Goal: Information Seeking & Learning: Learn about a topic

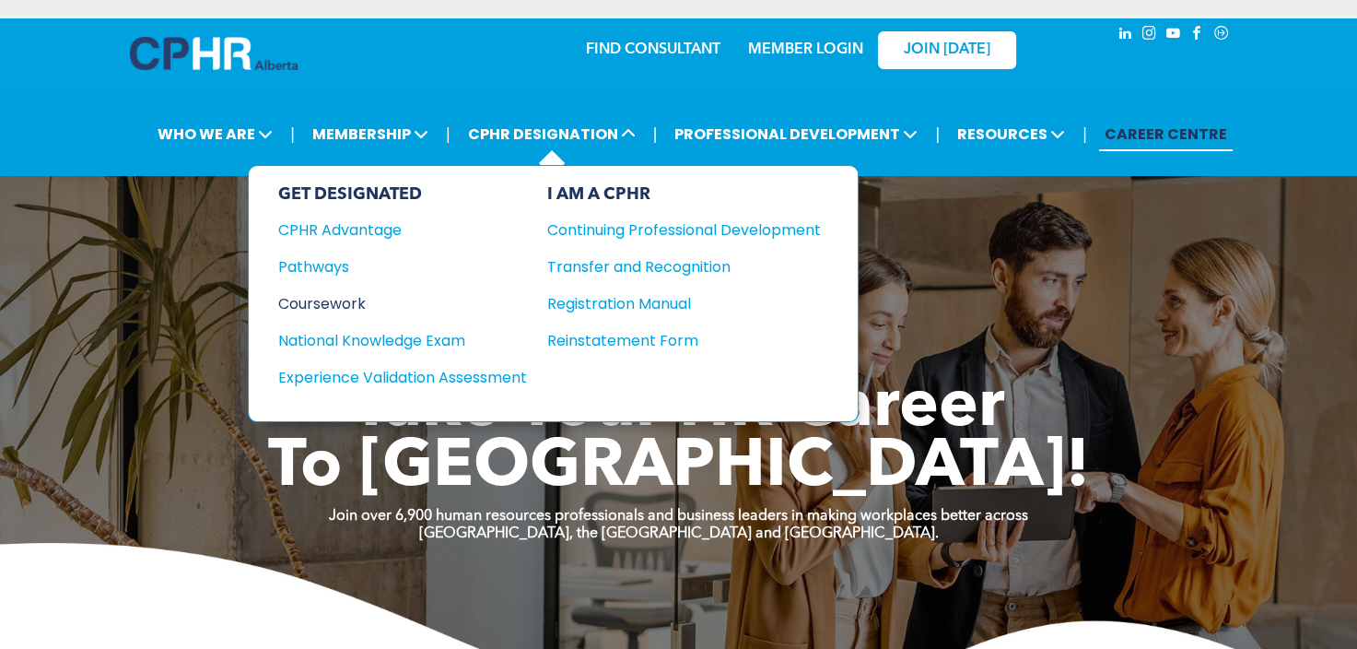
click at [328, 309] on div "Coursework" at bounding box center [390, 303] width 224 height 23
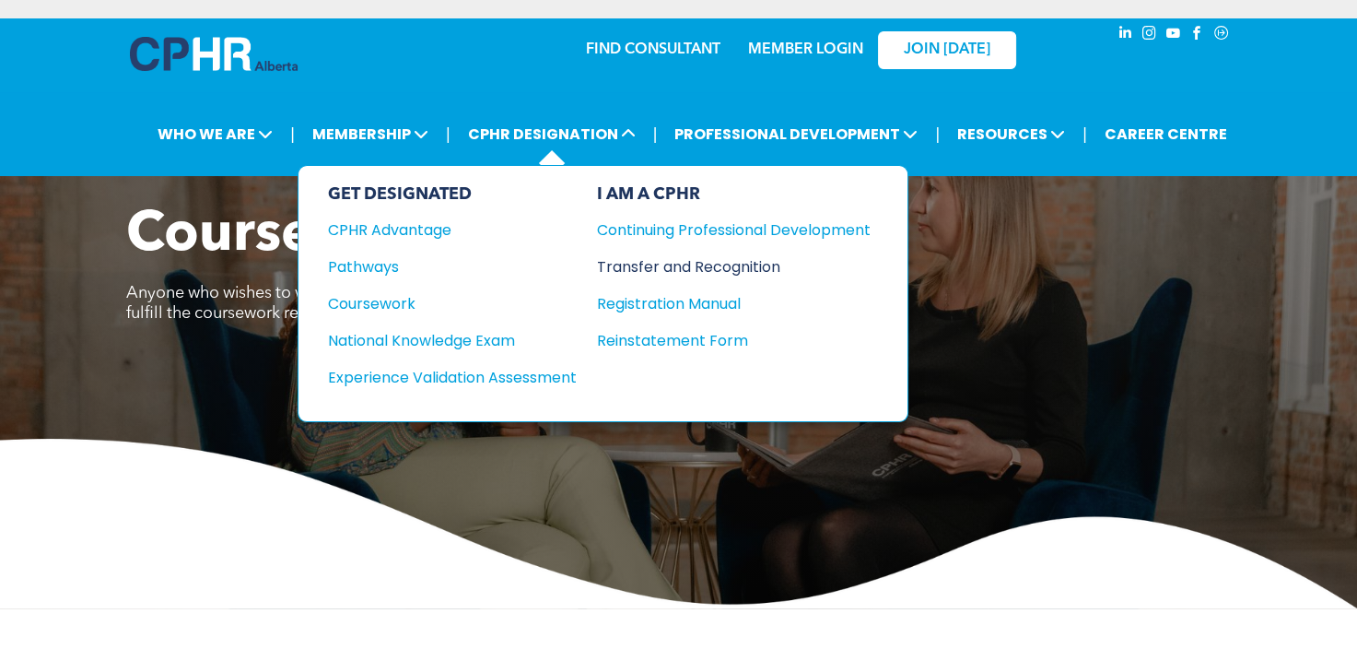
click at [680, 267] on div "Transfer and Recognition" at bounding box center [720, 266] width 246 height 23
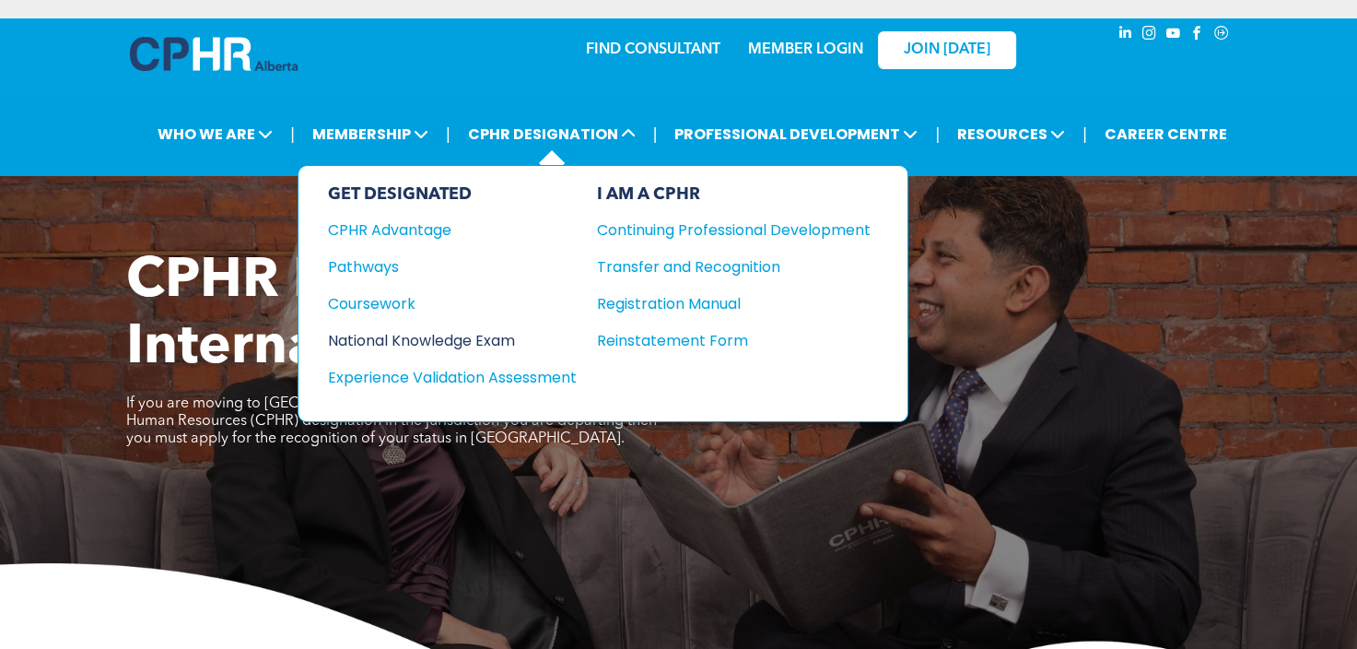
click at [390, 340] on div "National Knowledge Exam" at bounding box center [440, 340] width 224 height 23
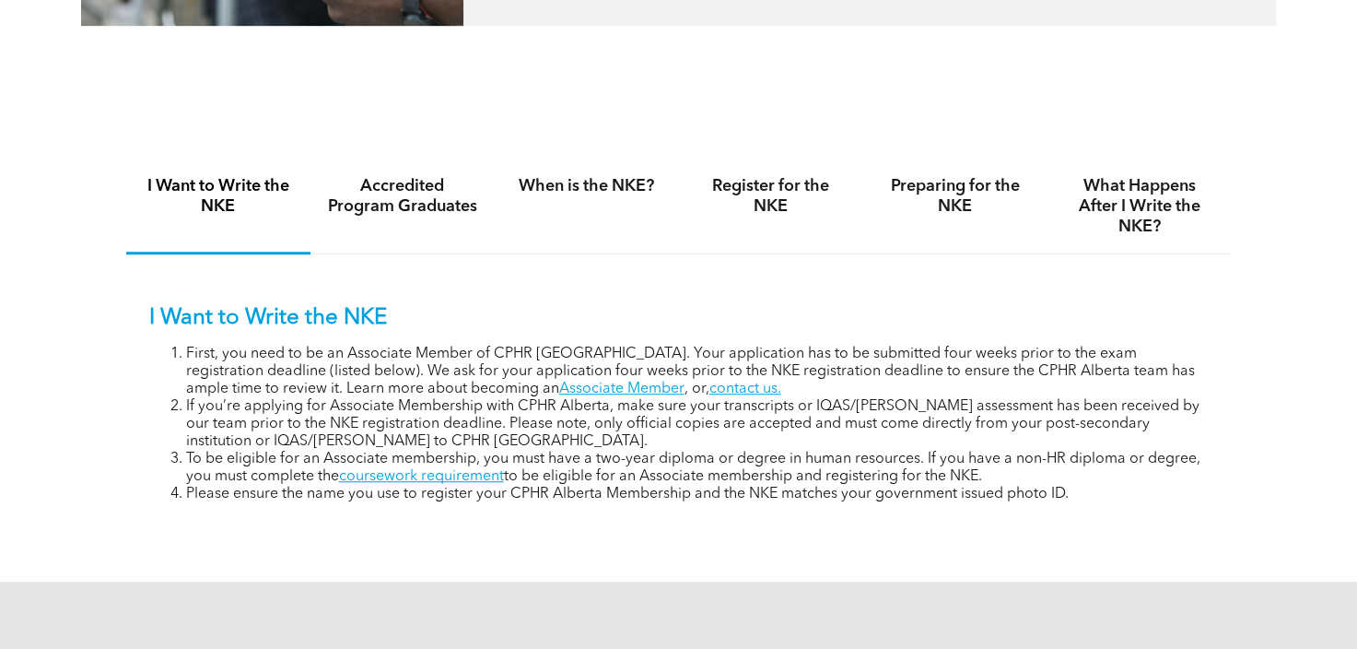
scroll to position [1106, 0]
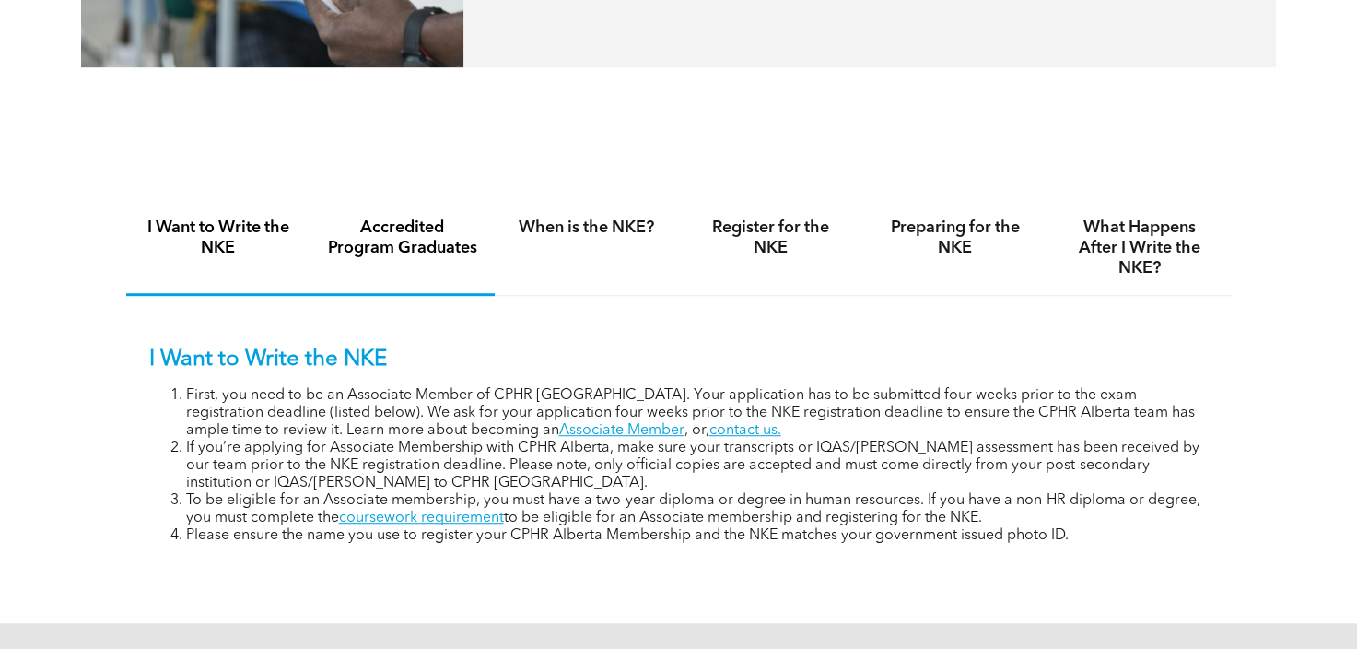
click at [413, 229] on h4 "Accredited Program Graduates" at bounding box center [402, 237] width 151 height 41
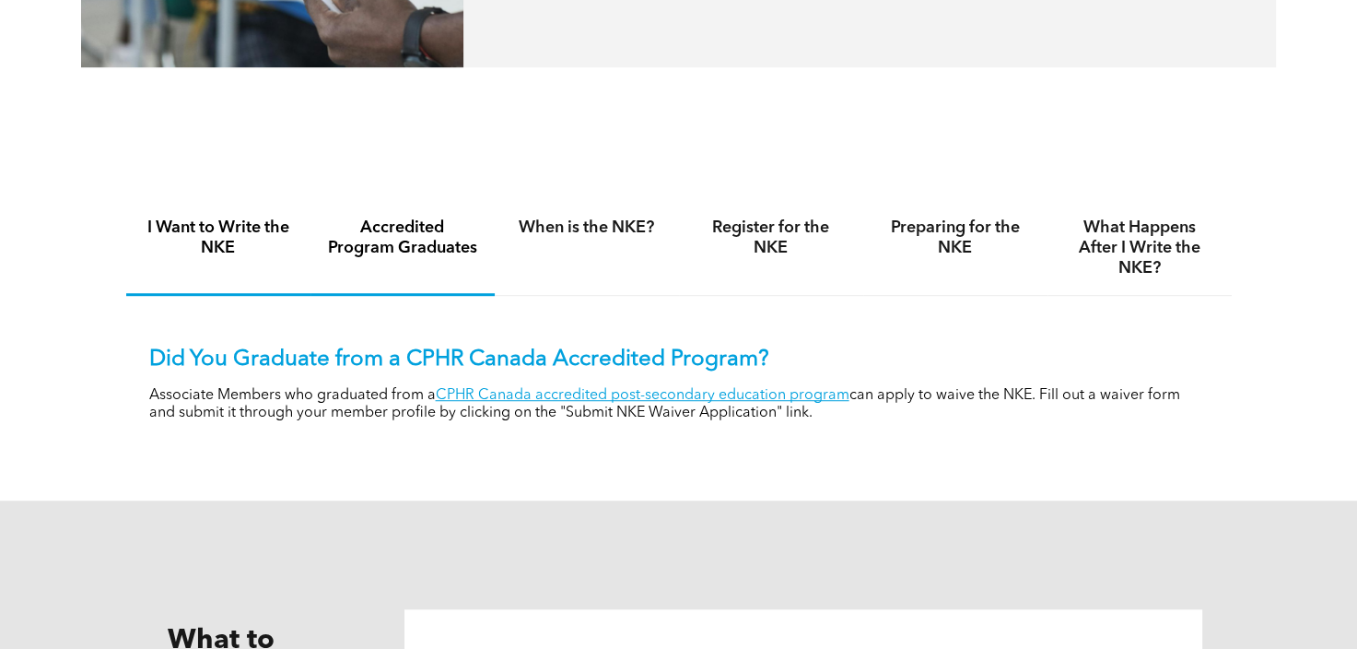
click at [207, 223] on h4 "I Want to Write the NKE" at bounding box center [218, 237] width 151 height 41
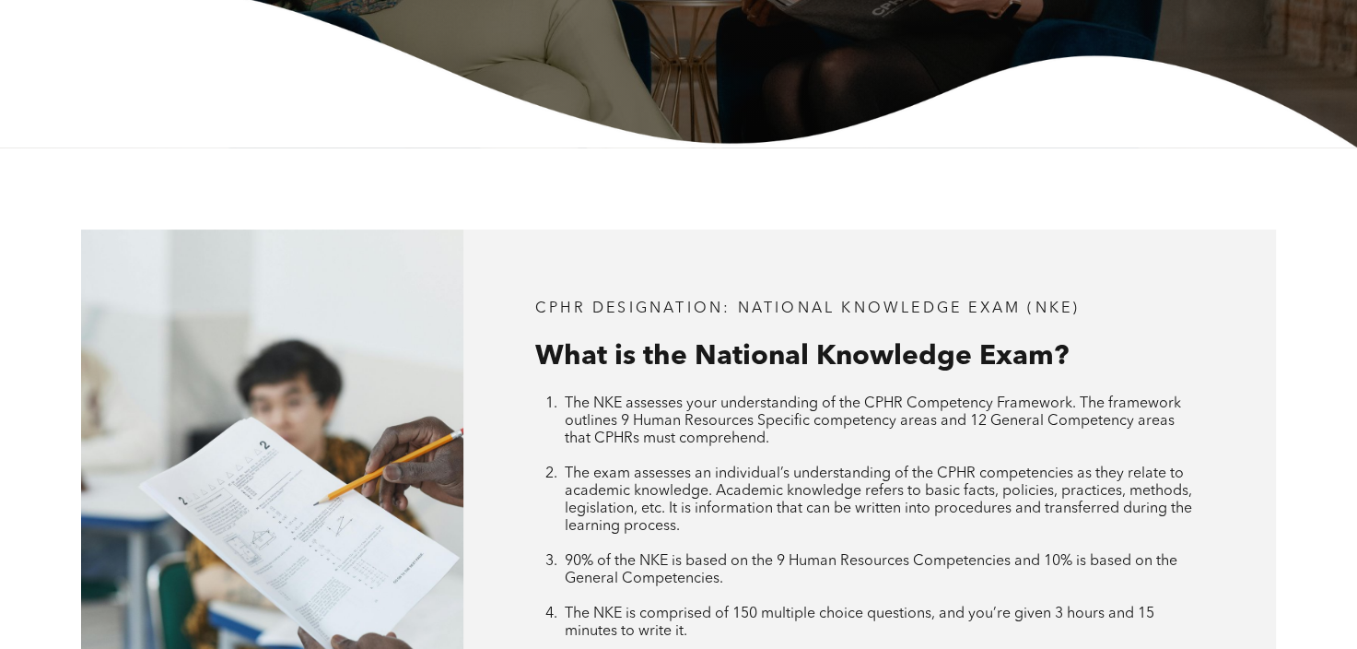
scroll to position [0, 0]
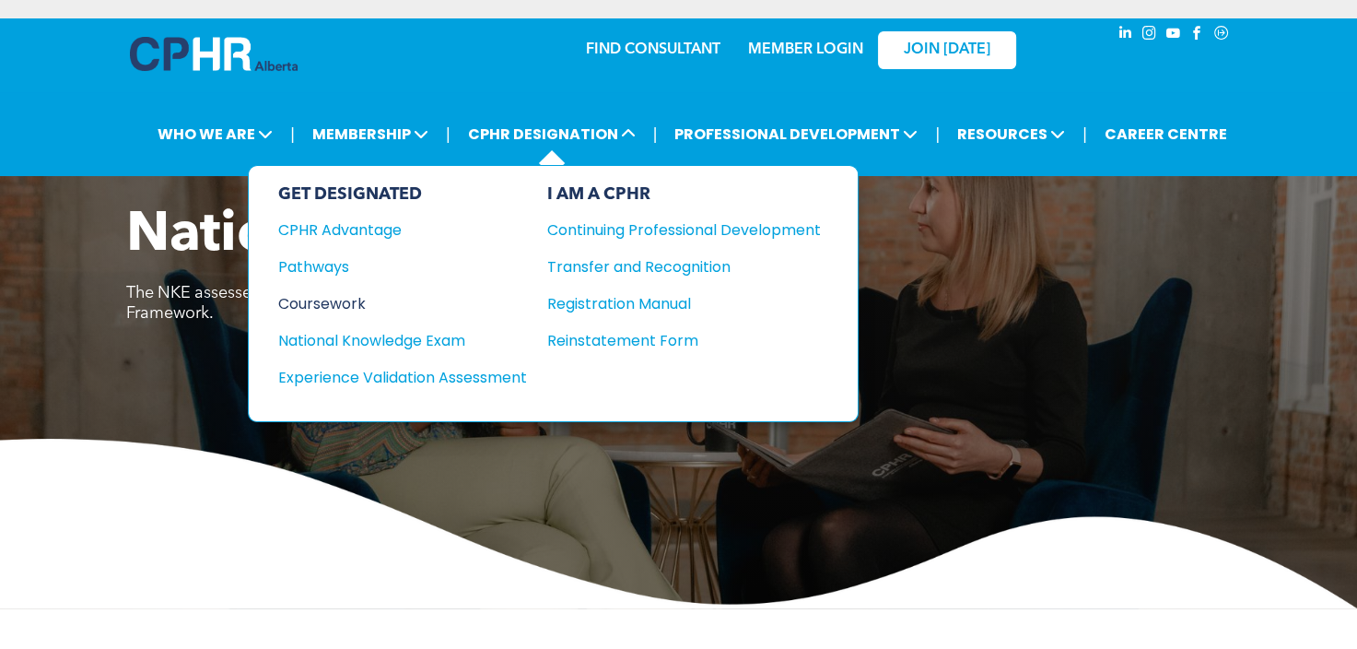
click at [358, 300] on div "Coursework" at bounding box center [390, 303] width 224 height 23
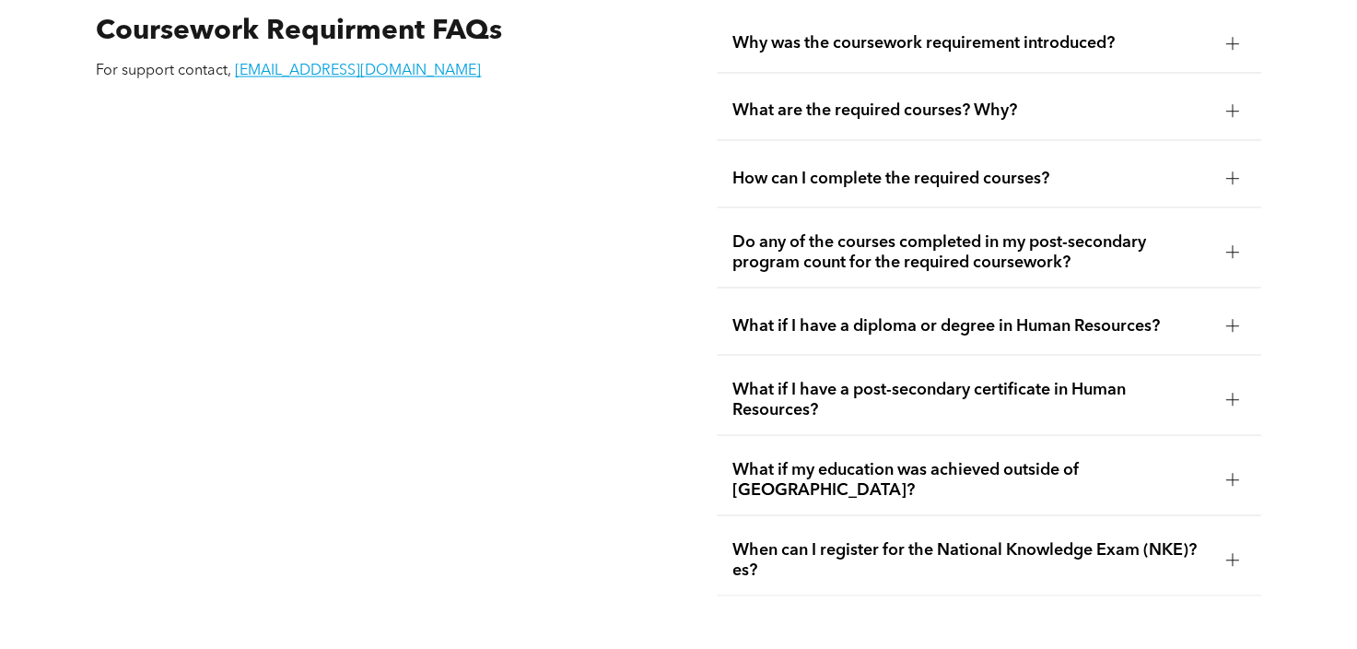
scroll to position [3133, 0]
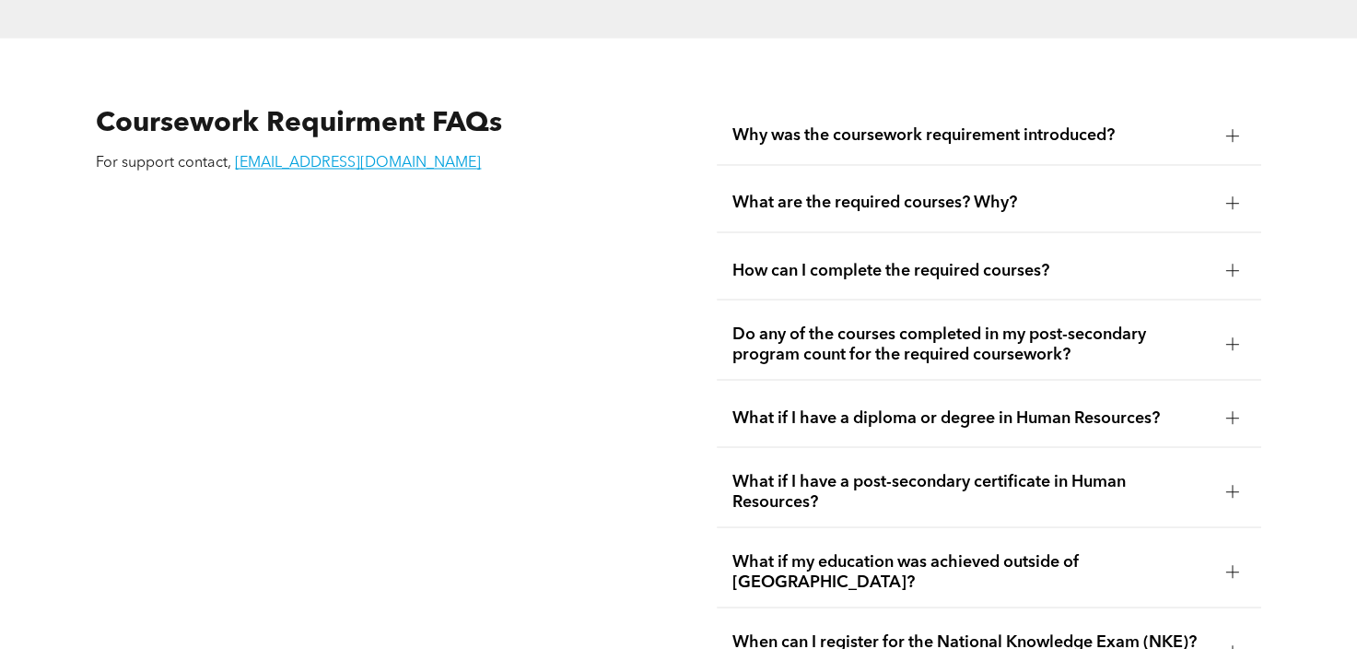
click at [956, 193] on span "What are the required courses? Why?" at bounding box center [971, 203] width 479 height 20
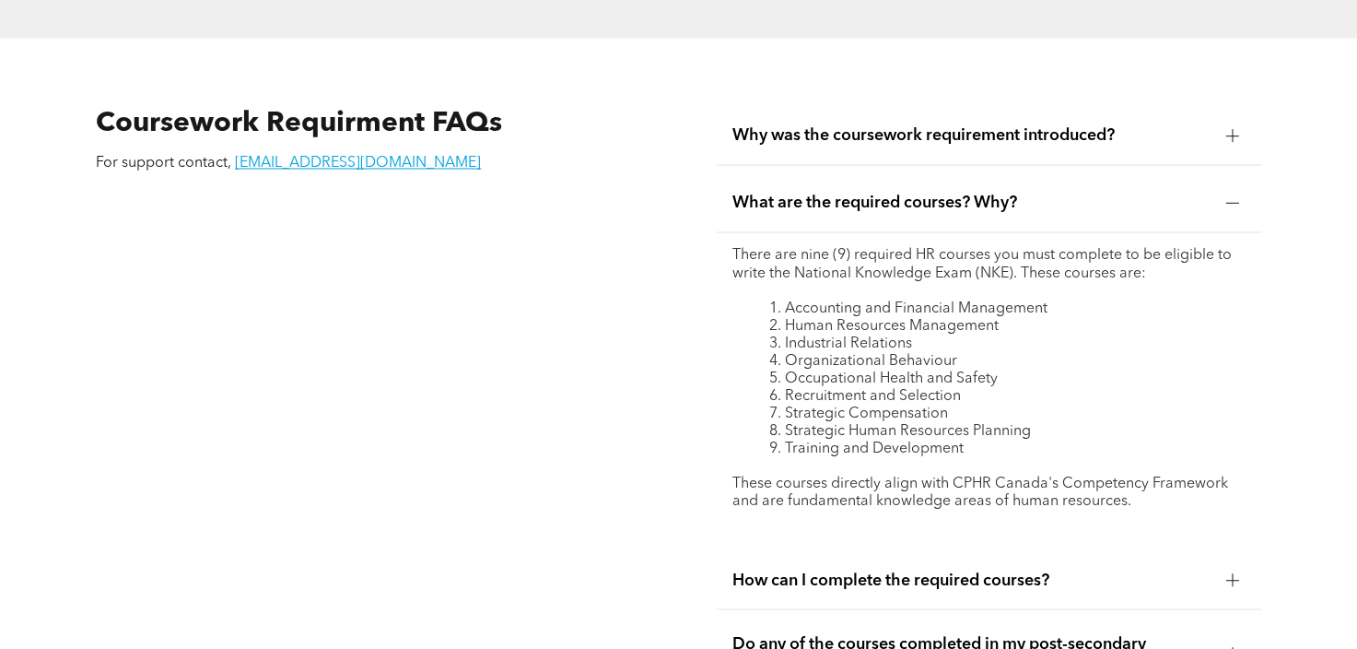
click at [882, 422] on li "Strategic Human Resources Planning" at bounding box center [1006, 431] width 477 height 18
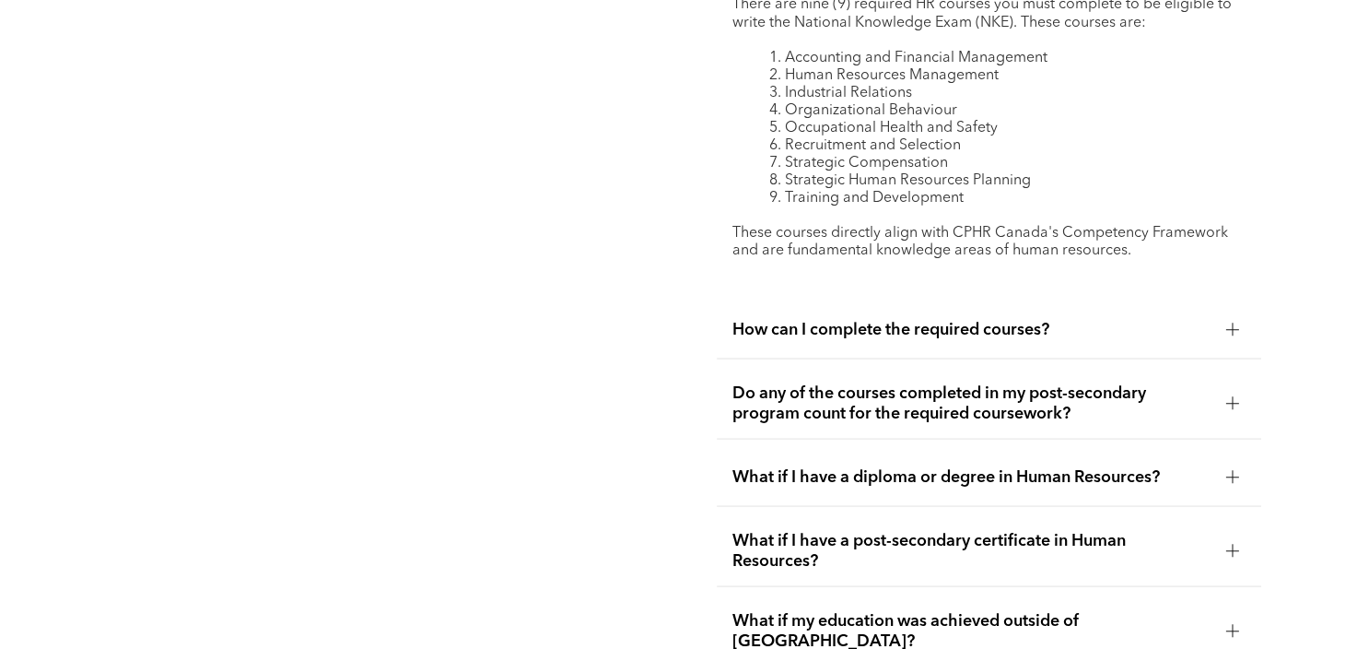
scroll to position [3409, 0]
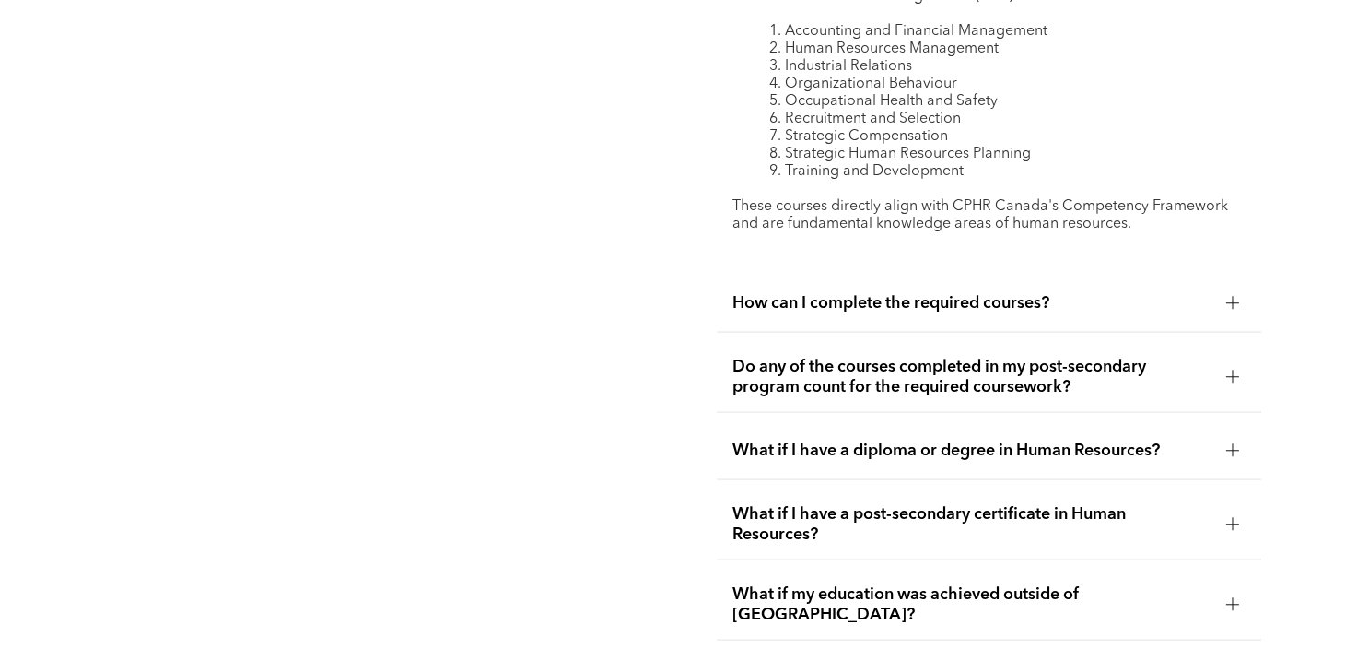
click at [919, 293] on span "How can I complete the required courses?" at bounding box center [971, 303] width 479 height 20
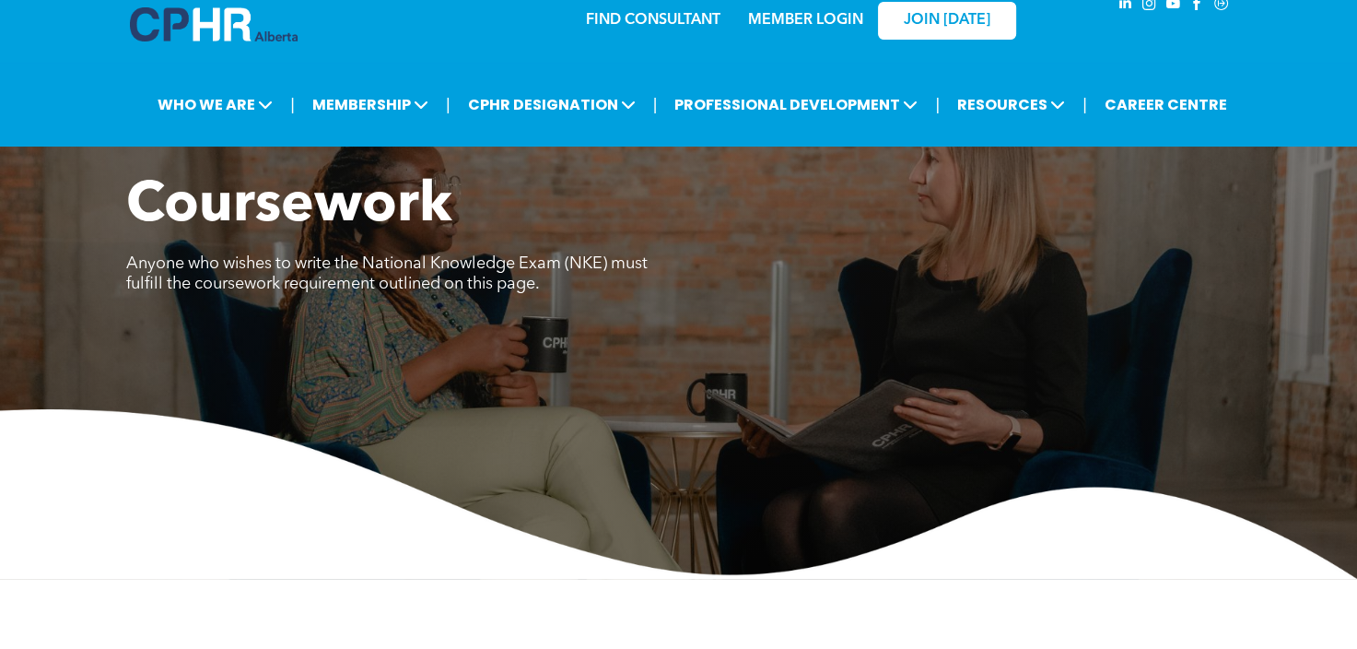
scroll to position [0, 0]
